Goal: Task Accomplishment & Management: Use online tool/utility

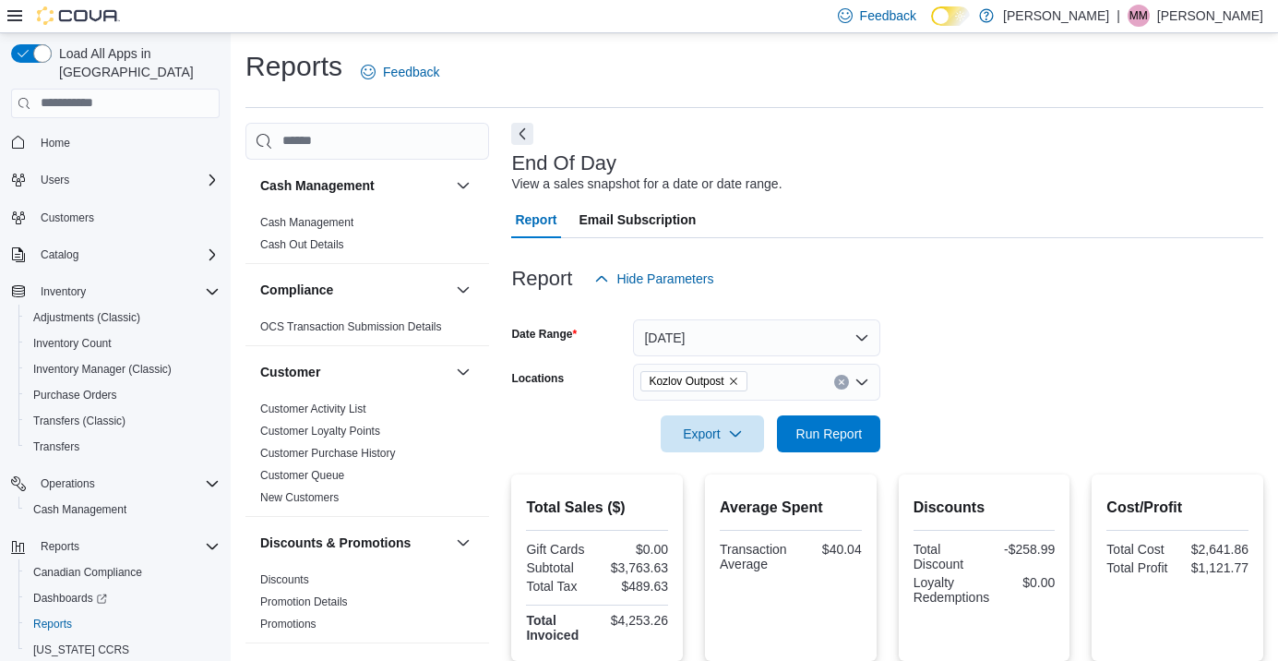
scroll to position [187, 0]
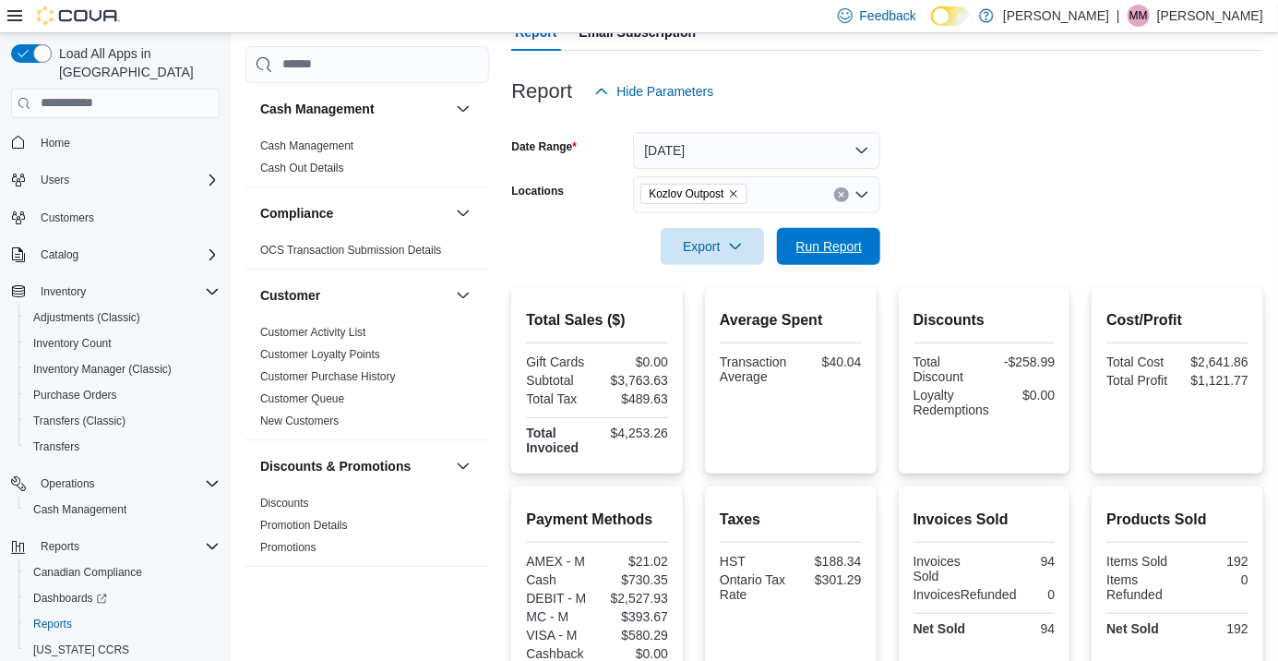
click at [843, 255] on span "Run Report" at bounding box center [829, 246] width 66 height 18
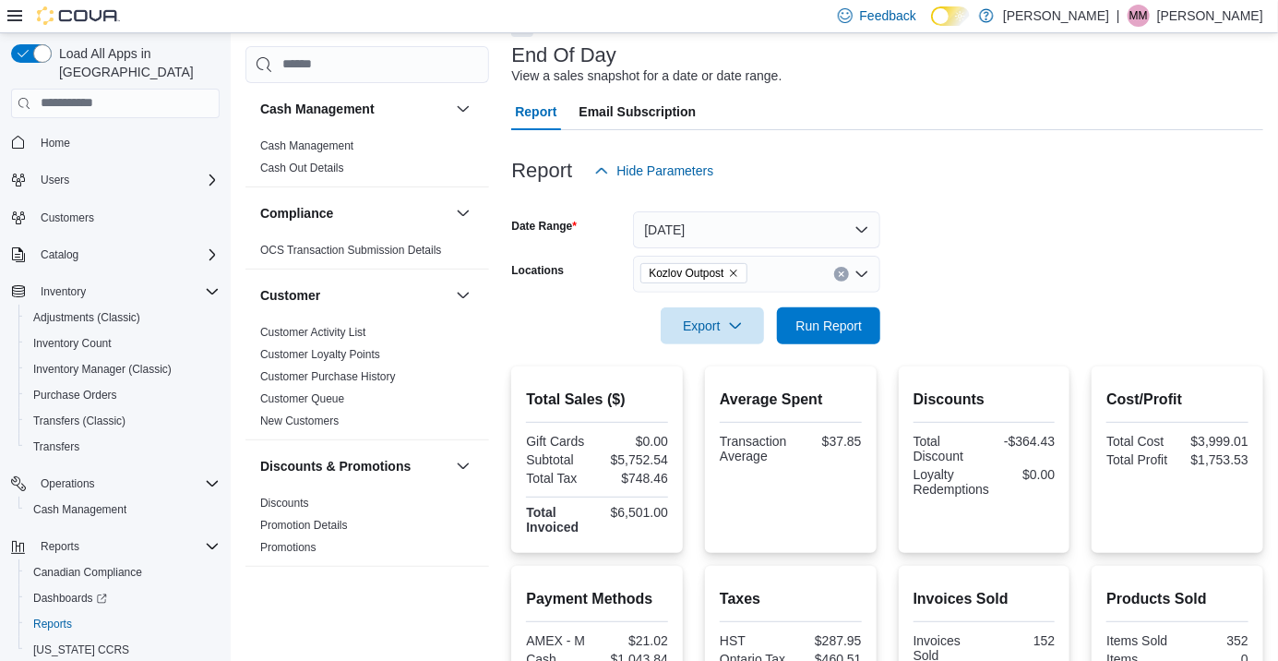
scroll to position [0, 0]
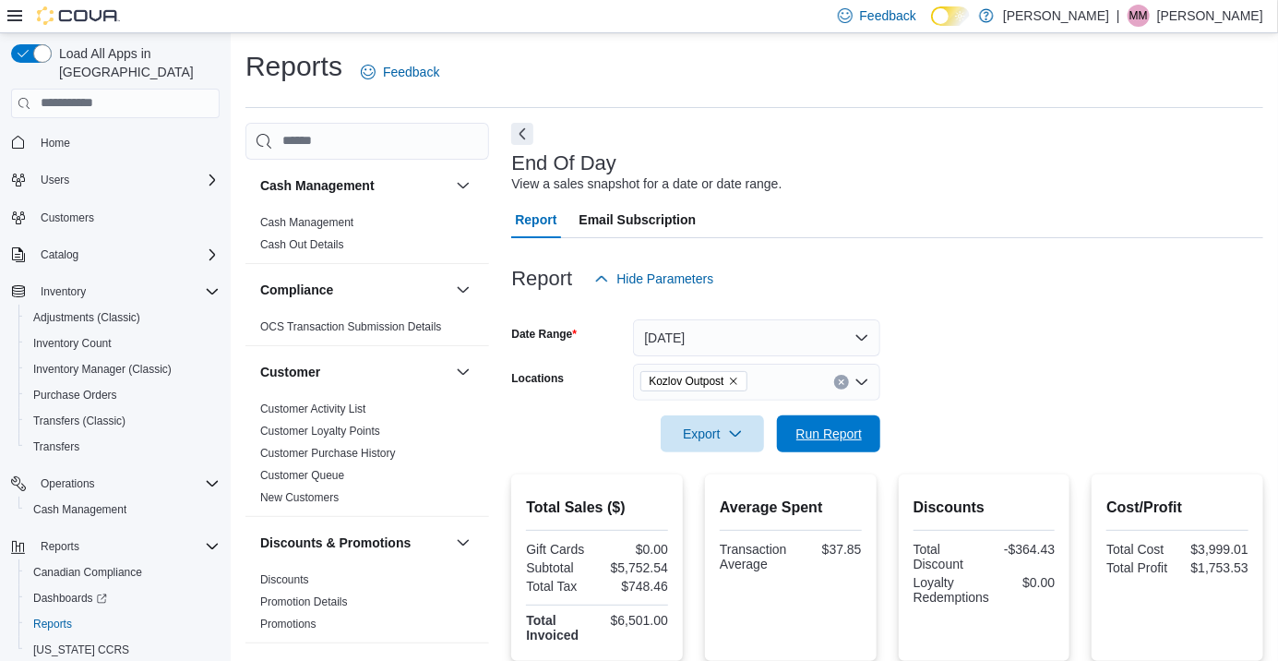
click at [839, 436] on span "Run Report" at bounding box center [829, 433] width 66 height 18
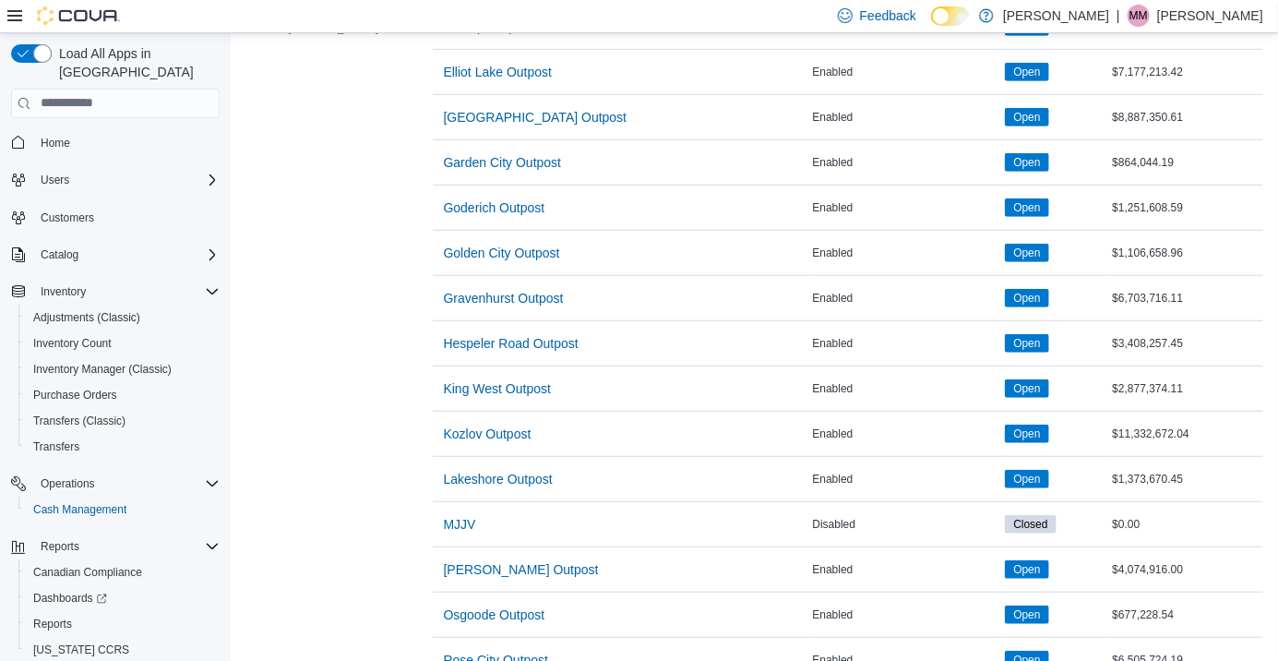
scroll to position [420, 0]
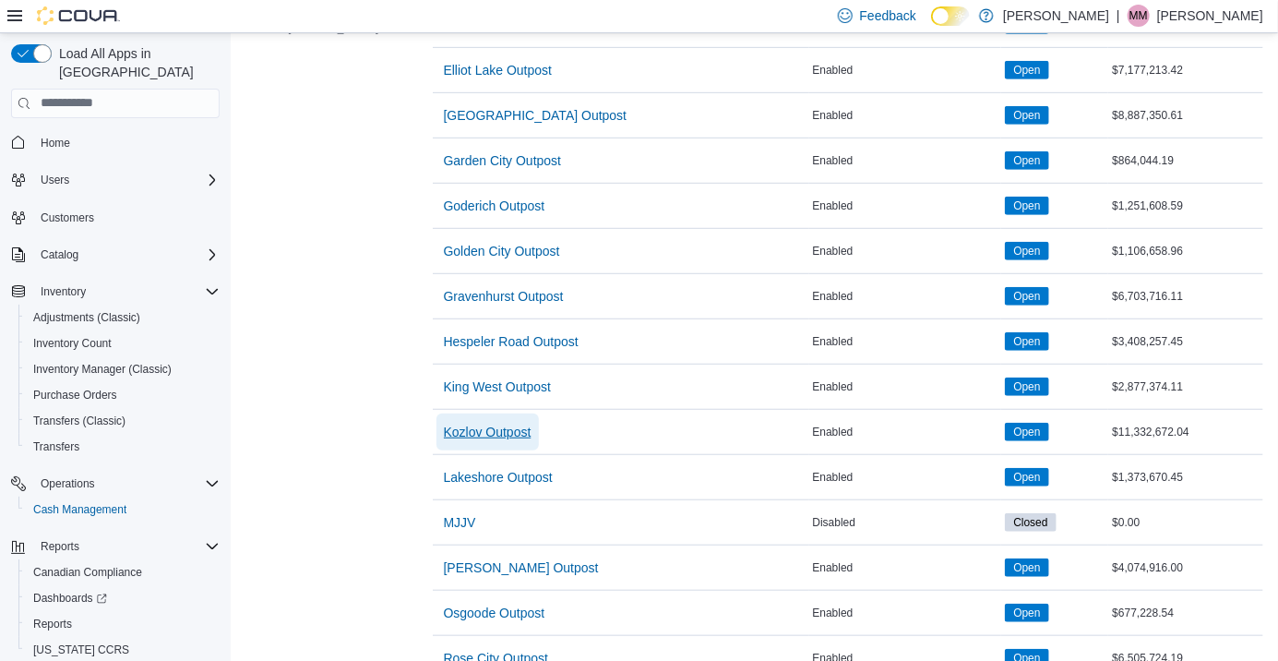
click at [465, 434] on span "Kozlov Outpost" at bounding box center [488, 432] width 88 height 18
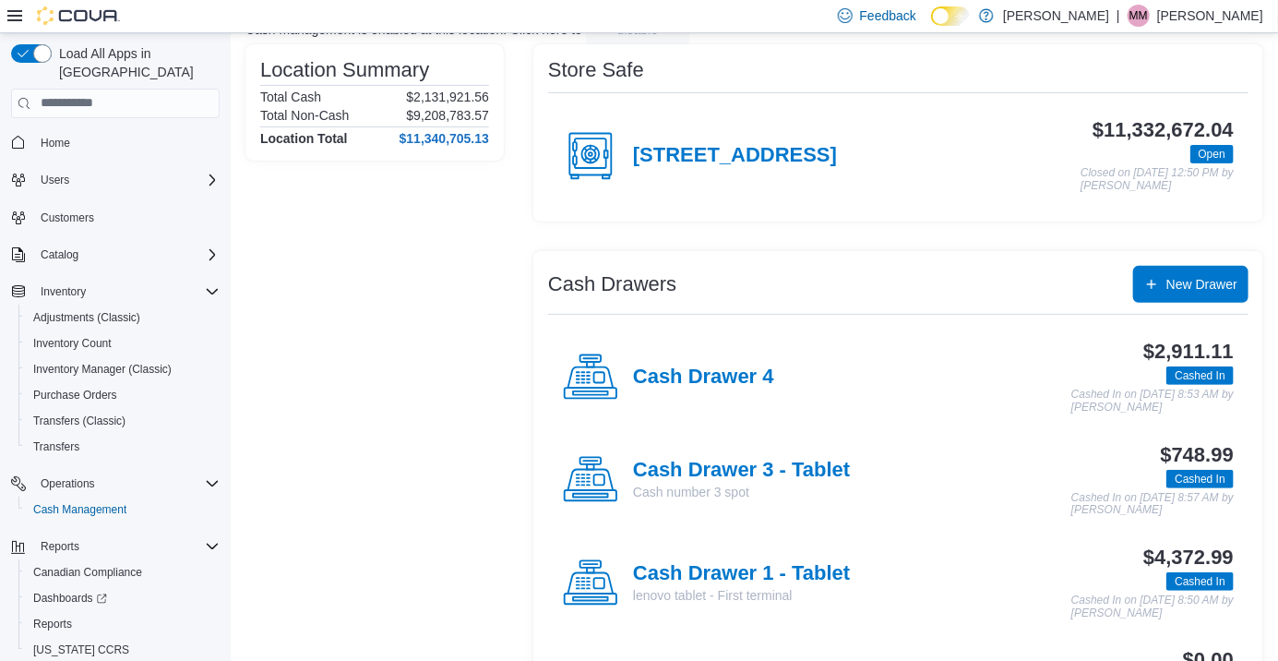
scroll to position [162, 0]
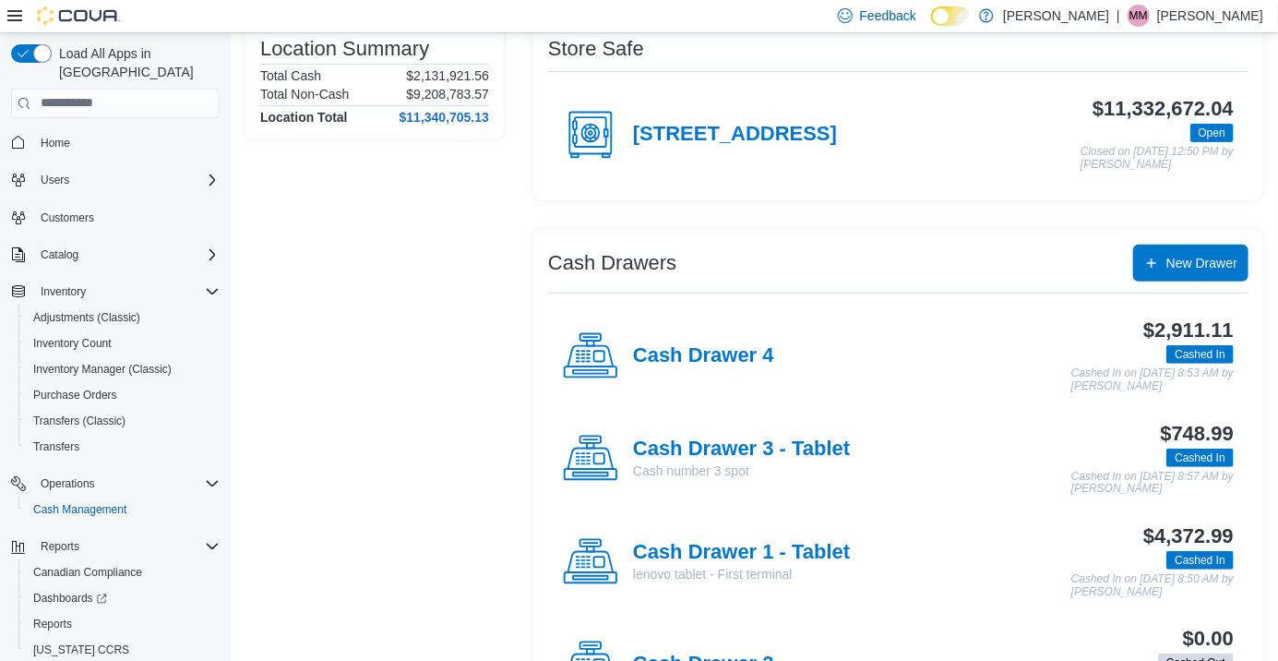
click at [724, 554] on h4 "Cash Drawer 1 - Tablet" at bounding box center [741, 553] width 217 height 24
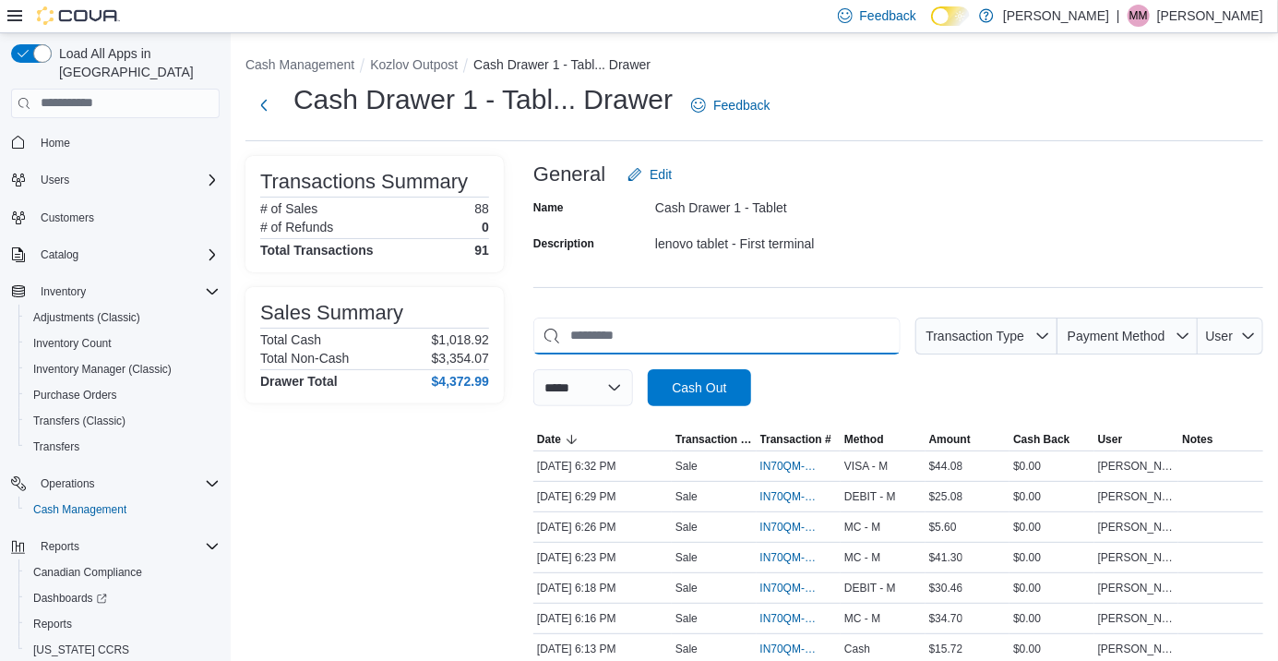
click at [614, 342] on input "This is a search bar. As you type, the results lower in the page will automatic…" at bounding box center [716, 335] width 367 height 37
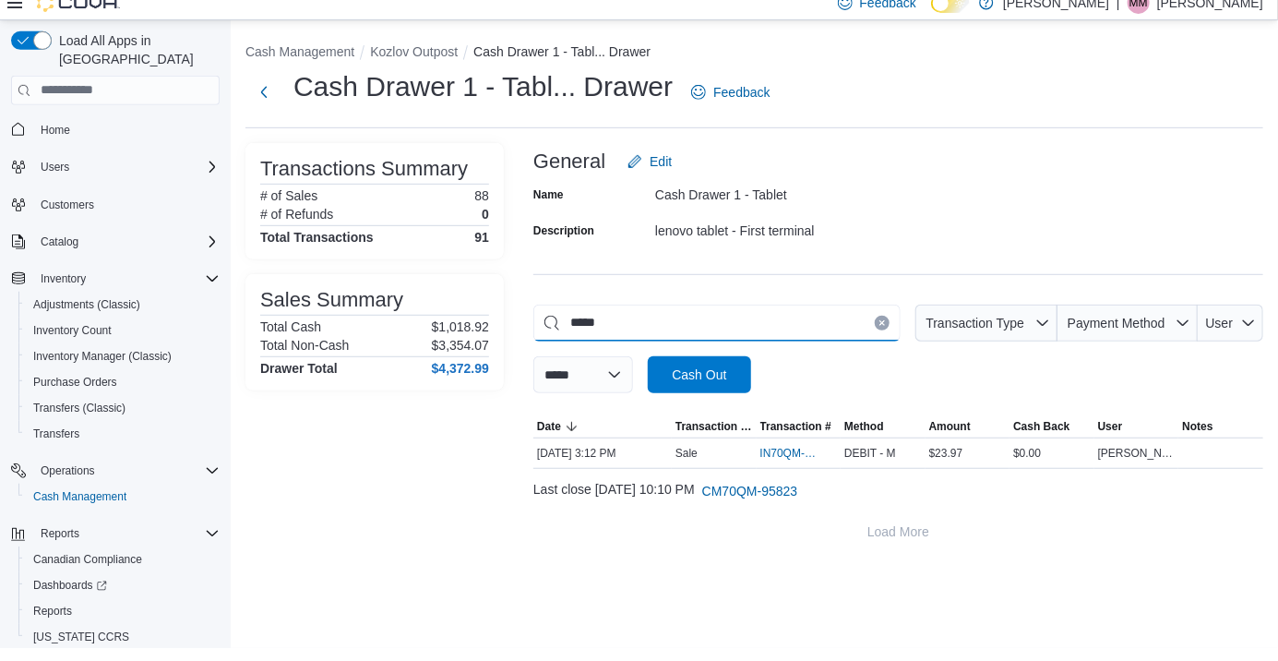
type input "*****"
click at [973, 172] on div "General Edit" at bounding box center [898, 174] width 730 height 37
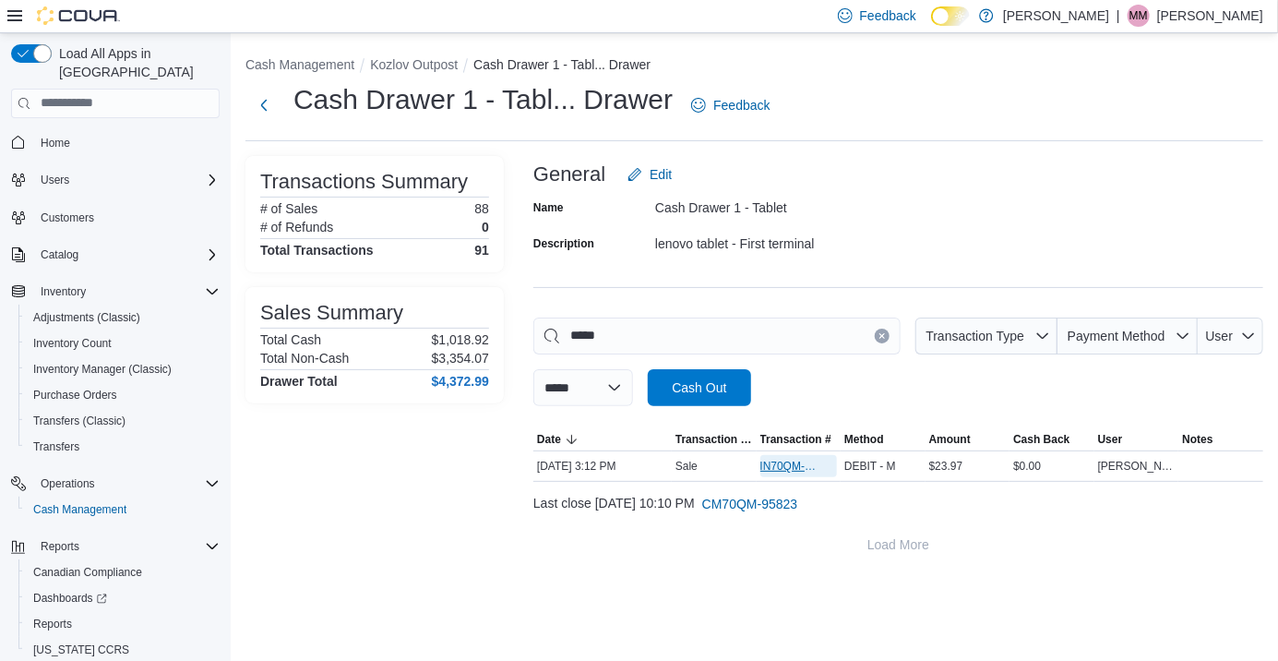
click at [776, 463] on span "IN70QM-1900346" at bounding box center [789, 466] width 59 height 15
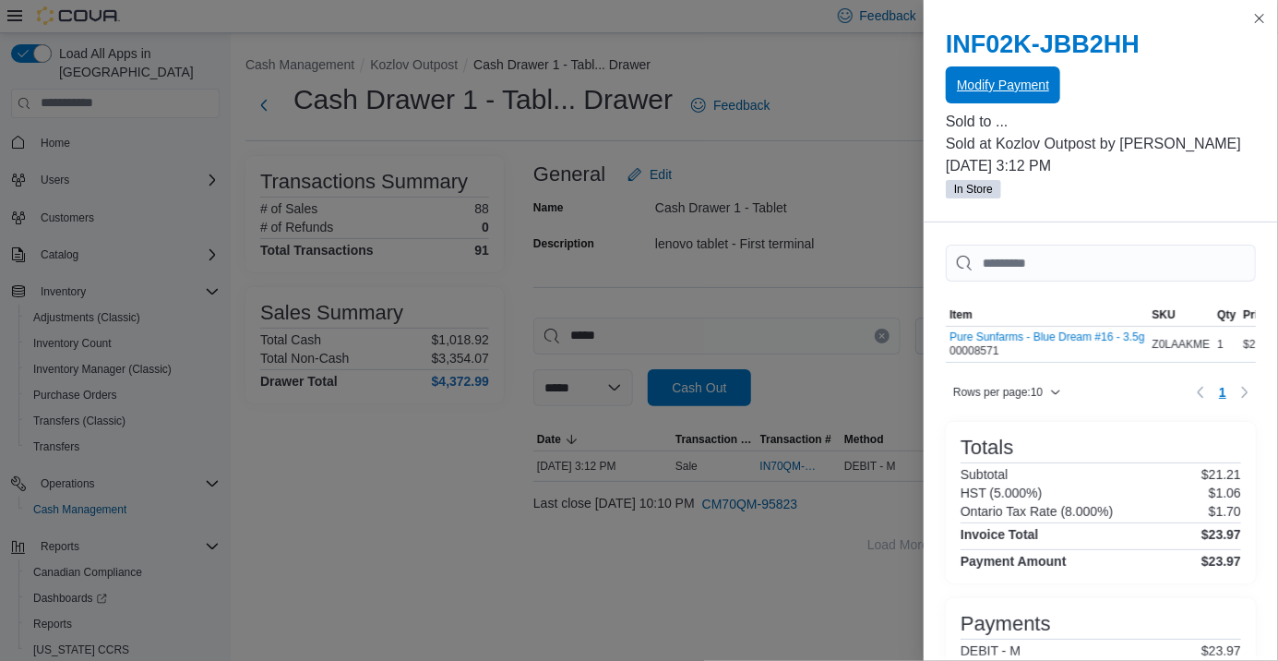
click at [1022, 79] on span "Modify Payment" at bounding box center [1003, 85] width 92 height 18
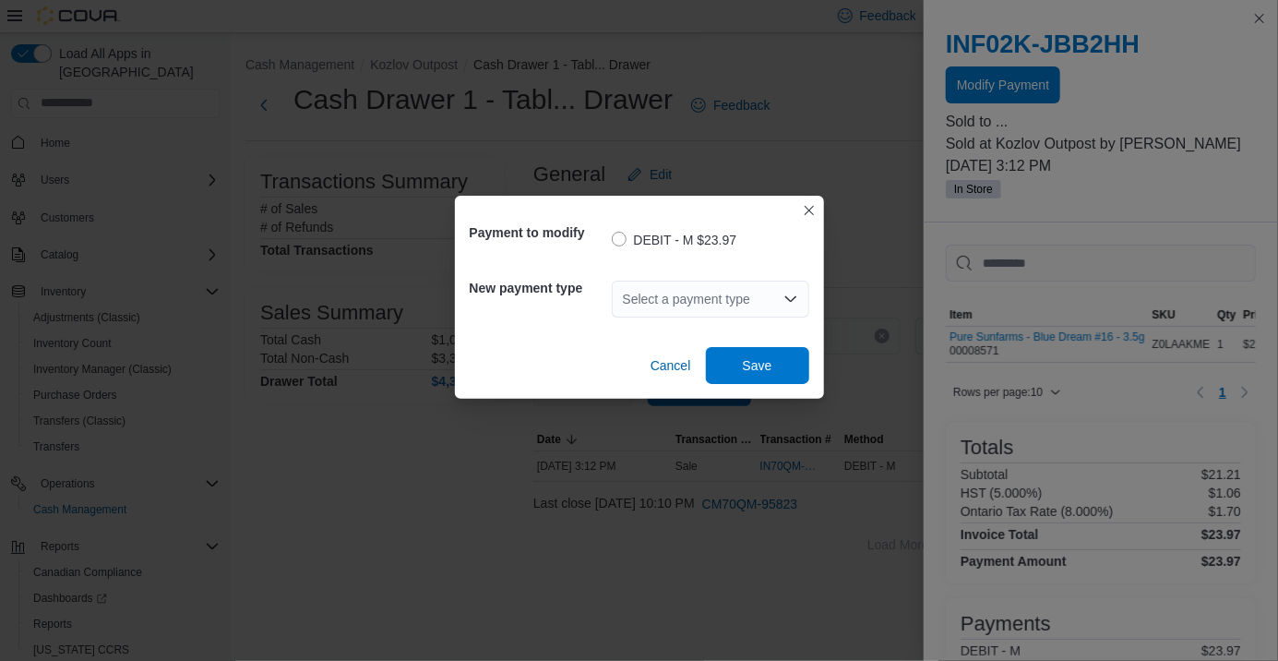
click at [768, 317] on div "Select a payment type" at bounding box center [710, 299] width 197 height 37
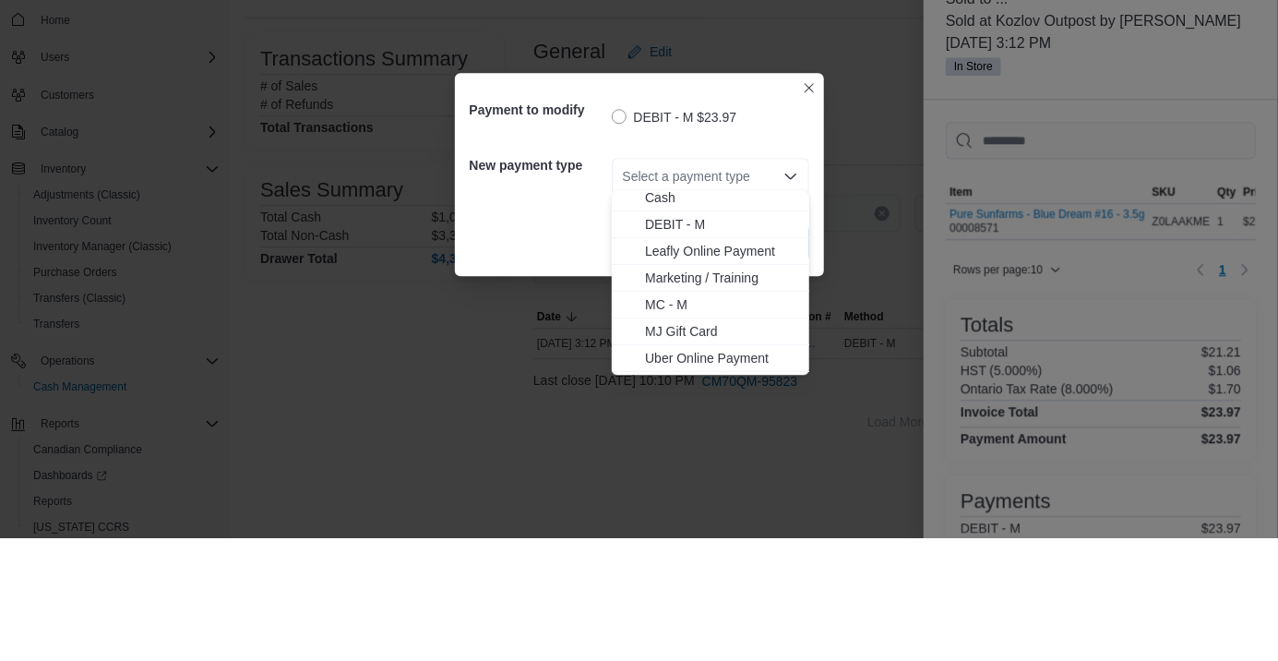
scroll to position [110, 0]
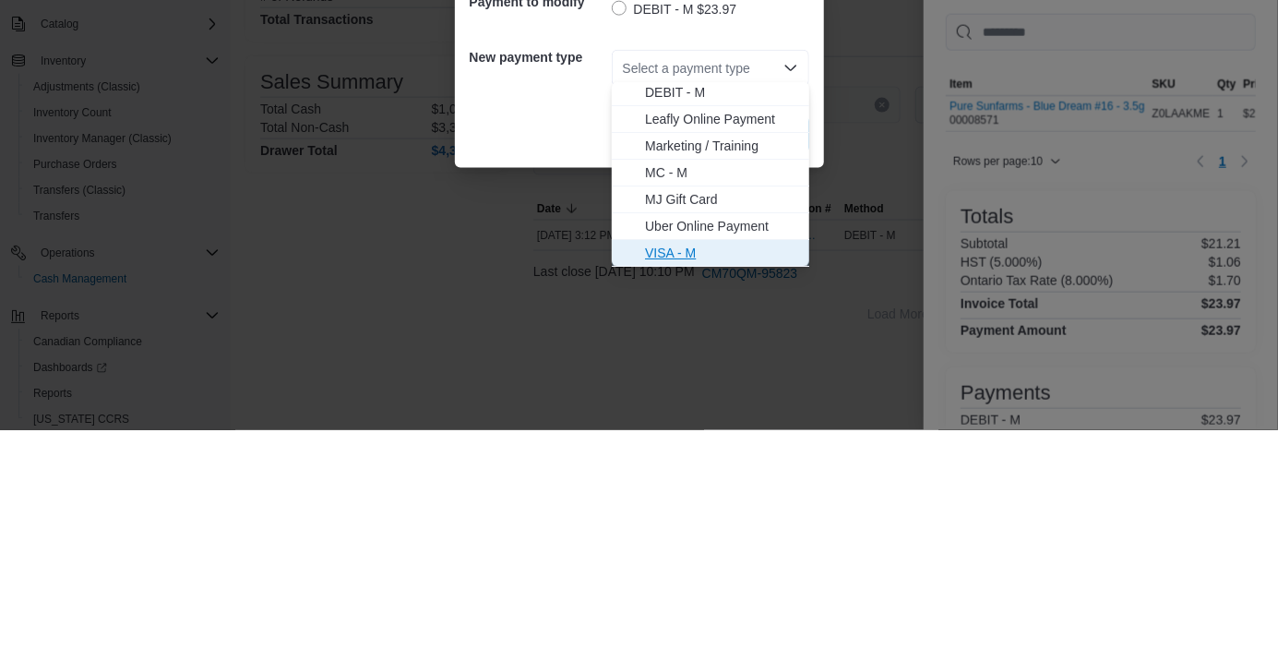
click at [721, 487] on span "VISA - M" at bounding box center [721, 483] width 153 height 18
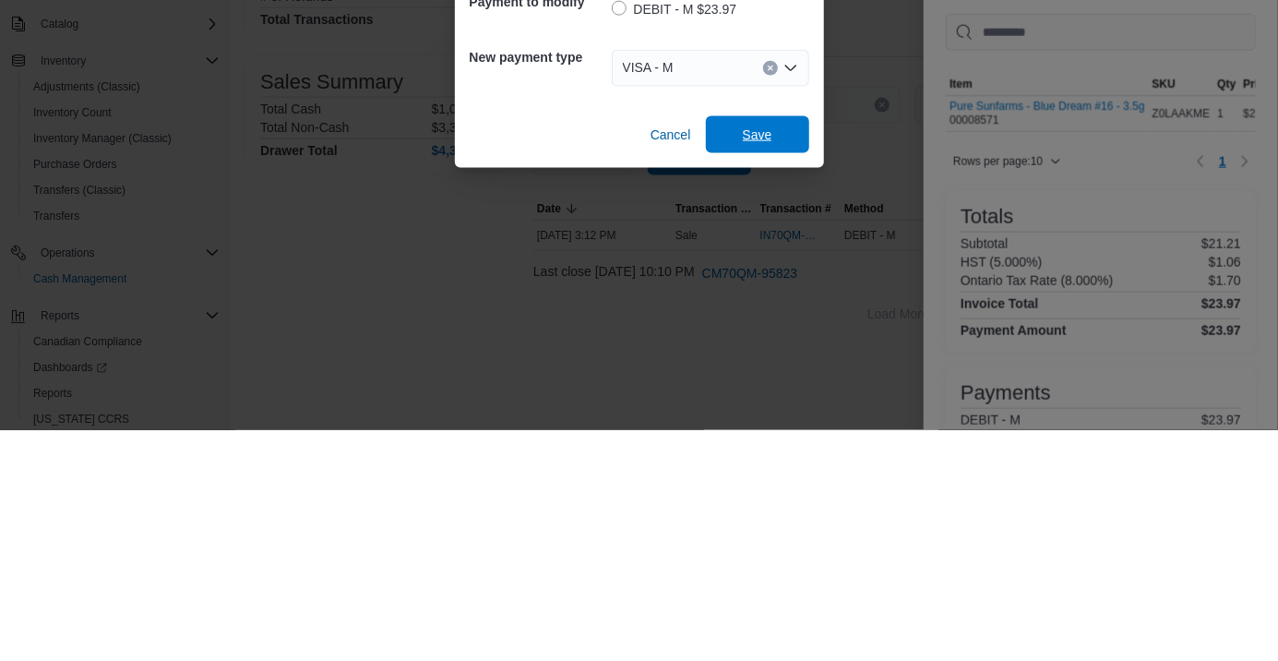
click at [770, 365] on span "Save" at bounding box center [758, 365] width 30 height 18
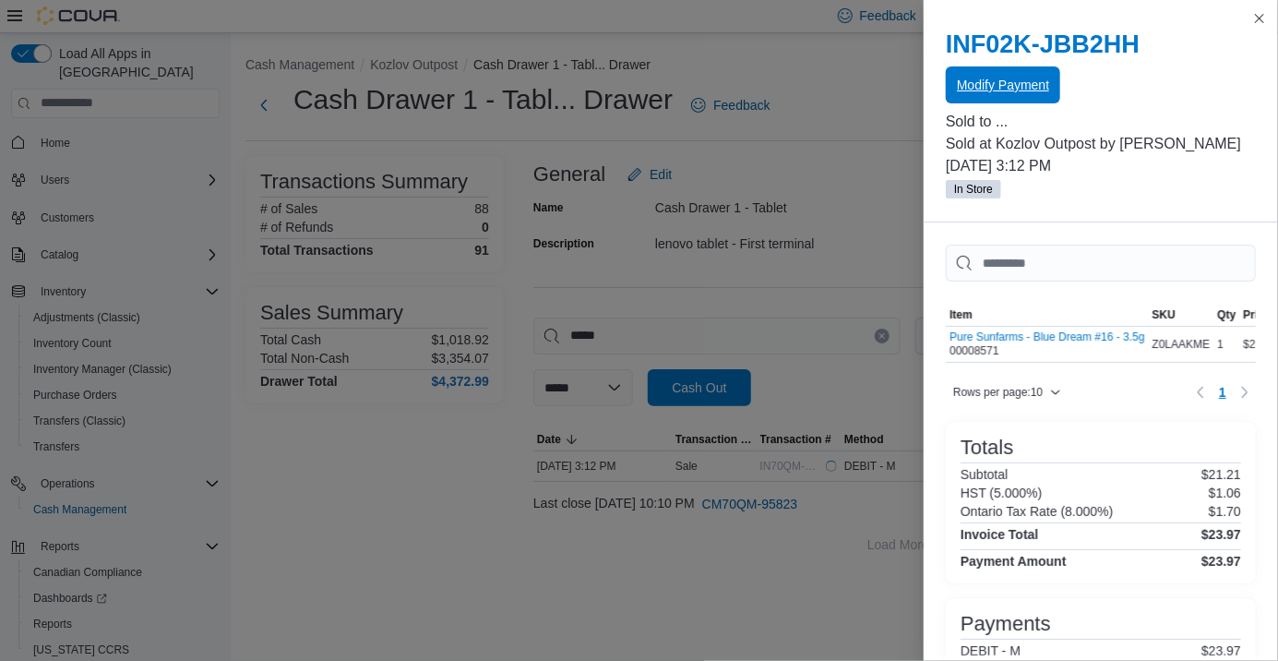
scroll to position [0, 0]
click at [790, 307] on div "**********" at bounding box center [898, 359] width 730 height 407
